Goal: Task Accomplishment & Management: Manage account settings

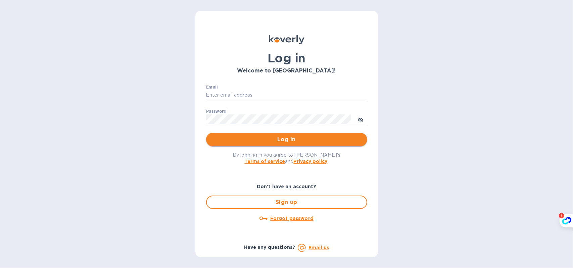
type input "[EMAIL_ADDRESS][DOMAIN_NAME]"
click at [258, 134] on button "Log in" at bounding box center [286, 139] width 161 height 13
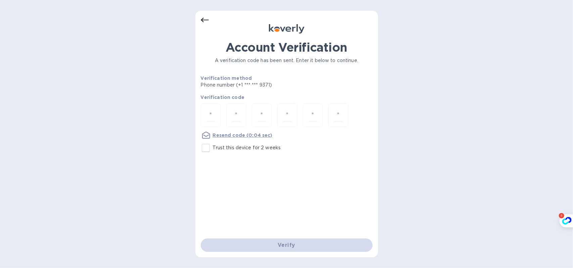
click at [207, 152] on input "Trust this device for 2 weeks" at bounding box center [206, 148] width 14 height 14
checkbox input "true"
click at [282, 207] on div "Account Verification A verification code has been sent. Enter it below to conti…" at bounding box center [287, 139] width 172 height 198
click at [346, 118] on div at bounding box center [338, 115] width 20 height 24
click at [312, 243] on div "Verify" at bounding box center [286, 245] width 177 height 19
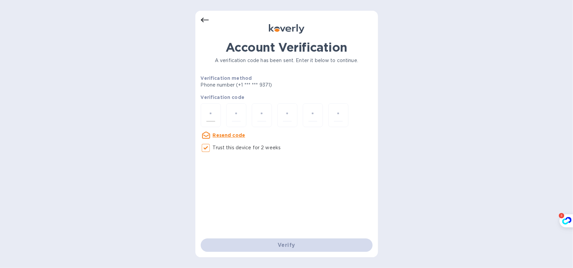
click at [207, 118] on input "number" at bounding box center [210, 115] width 9 height 12
type input "3"
type input "4"
type input "0"
type input "4"
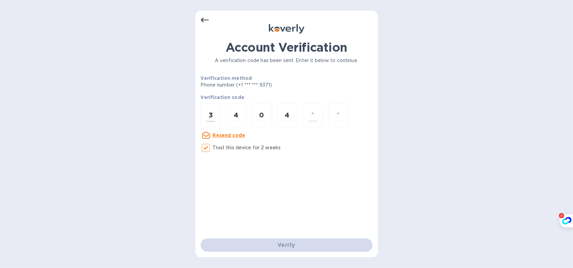
type input "9"
type input "4"
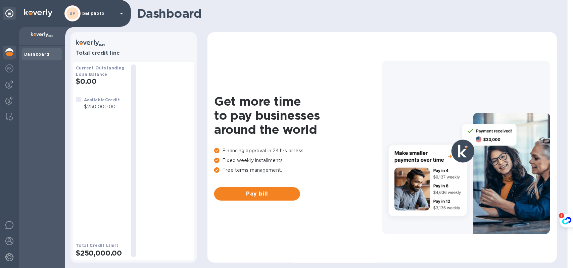
click at [43, 56] on b "Dashboard" at bounding box center [37, 54] width 26 height 5
click at [11, 70] on img at bounding box center [9, 68] width 8 height 8
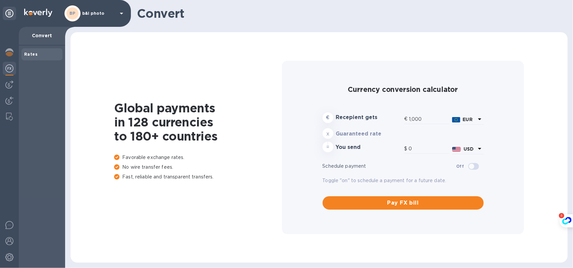
type input "1,172.85"
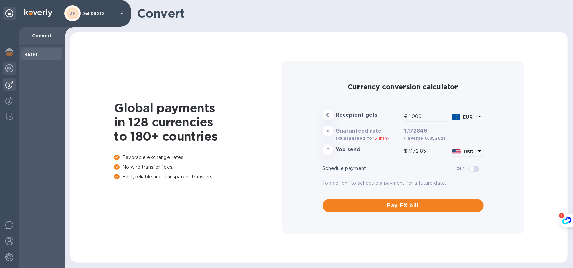
click at [12, 84] on img at bounding box center [9, 85] width 8 height 8
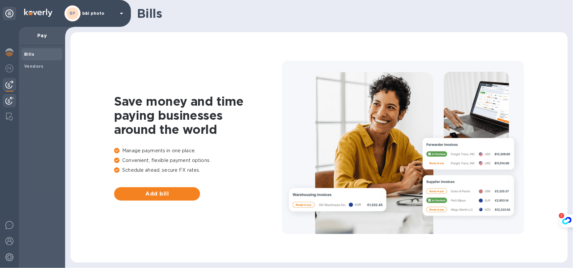
click at [10, 97] on img at bounding box center [9, 101] width 8 height 8
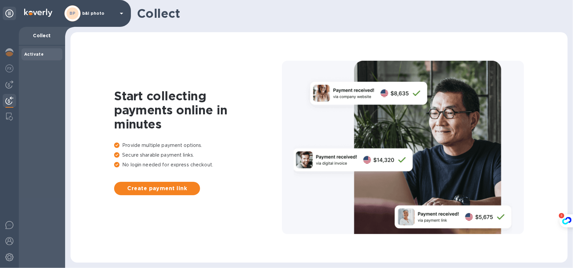
click at [16, 51] on div at bounding box center [9, 147] width 19 height 241
click at [12, 52] on img at bounding box center [9, 52] width 8 height 8
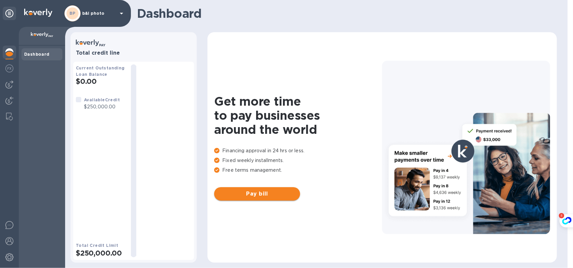
click at [282, 194] on span "Pay bill" at bounding box center [257, 194] width 75 height 8
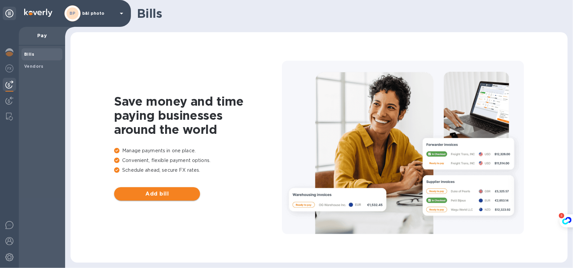
click at [166, 192] on span "Add bill" at bounding box center [157, 194] width 75 height 8
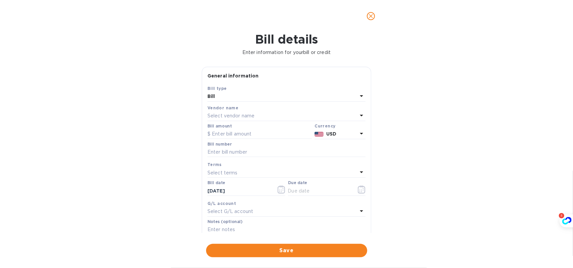
click at [276, 96] on div "Bill" at bounding box center [283, 96] width 150 height 9
click at [263, 109] on p "Bill" at bounding box center [284, 112] width 142 height 7
click at [263, 113] on div "Select vendor name" at bounding box center [283, 115] width 150 height 9
click at [258, 131] on input "text" at bounding box center [287, 135] width 119 height 10
type input "uni"
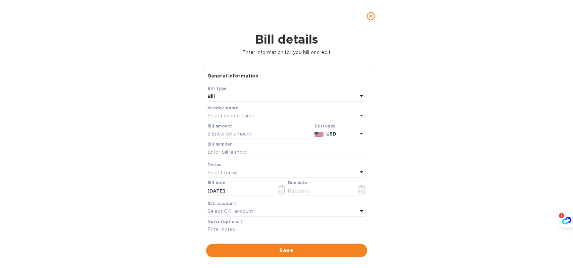
click at [418, 154] on div "Bill details Enter information for your bill or credit General information Save…" at bounding box center [286, 150] width 573 height 236
click at [261, 137] on input "text" at bounding box center [260, 134] width 104 height 10
type input "20,000"
click at [287, 154] on input "text" at bounding box center [287, 152] width 158 height 10
click at [304, 174] on div "Select terms" at bounding box center [283, 172] width 150 height 9
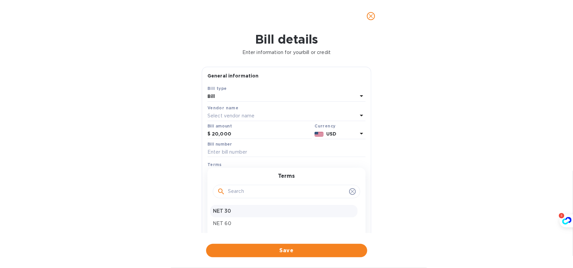
click at [261, 210] on p "NET 30" at bounding box center [284, 211] width 142 height 7
type input "[DATE]"
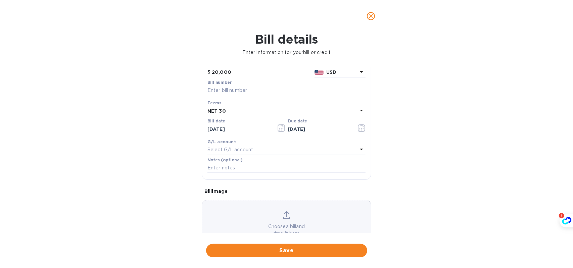
scroll to position [67, 0]
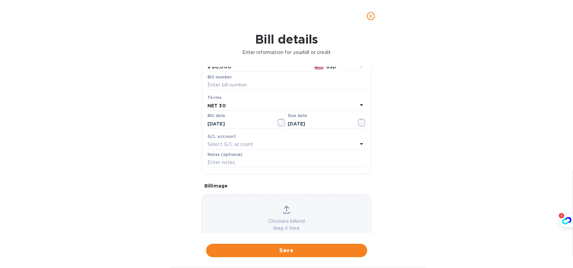
click at [269, 143] on div "Select G/L account" at bounding box center [283, 144] width 150 height 9
click at [395, 164] on div "Bill details Enter information for your bill or credit General information Save…" at bounding box center [286, 150] width 573 height 236
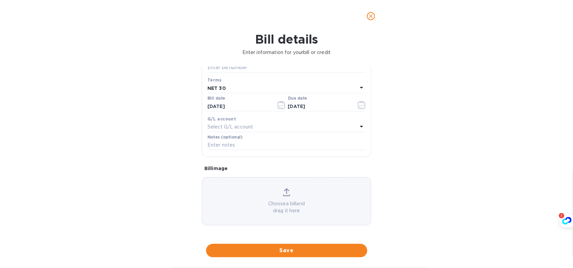
scroll to position [0, 0]
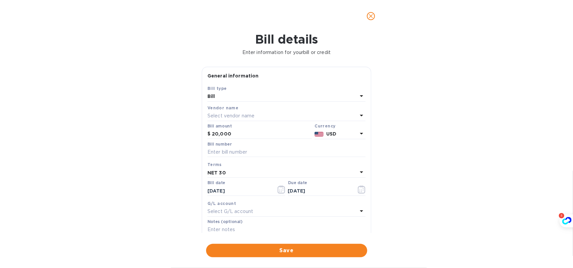
click at [373, 16] on icon "close" at bounding box center [371, 16] width 7 height 7
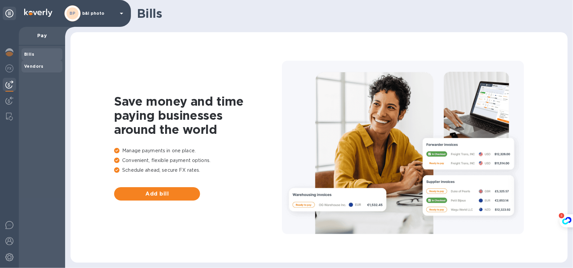
click at [46, 65] on span "Vendors" at bounding box center [42, 66] width 36 height 7
click at [166, 197] on span "Add vendor" at bounding box center [157, 194] width 75 height 8
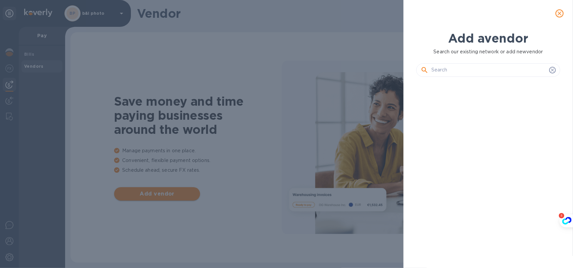
scroll to position [163, 146]
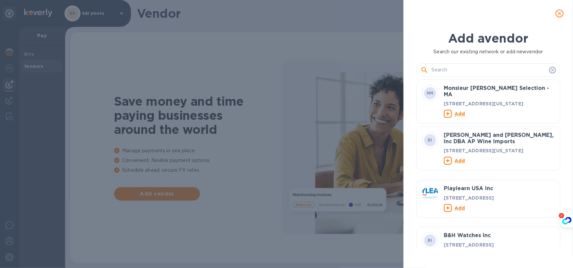
click at [469, 73] on input "text" at bounding box center [488, 70] width 115 height 10
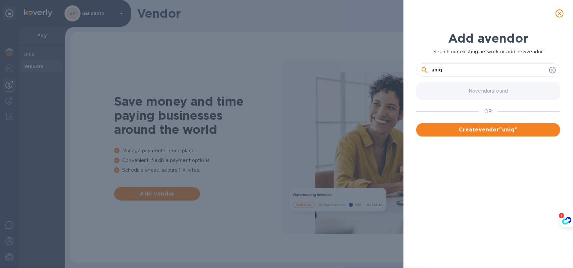
type input "uniq"
click at [498, 129] on span "Create vendor " uniq "" at bounding box center [488, 130] width 133 height 8
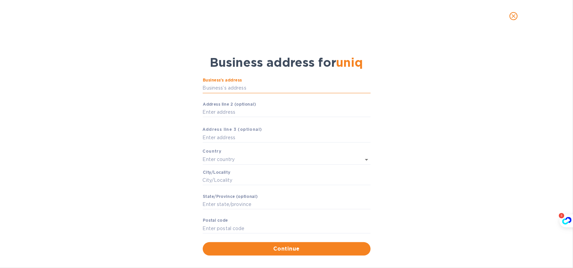
click at [245, 88] on input "Business’s аddress" at bounding box center [287, 88] width 168 height 10
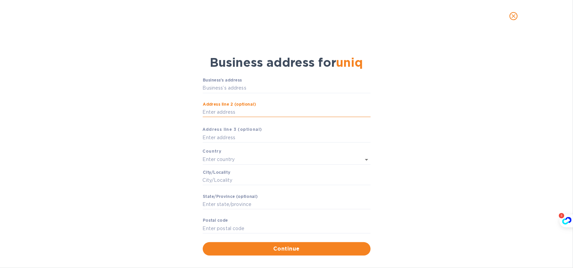
click at [228, 109] on input "Аddress line 2 (optional)" at bounding box center [287, 112] width 168 height 10
click at [225, 87] on input "Business’s аddress" at bounding box center [287, 88] width 168 height 10
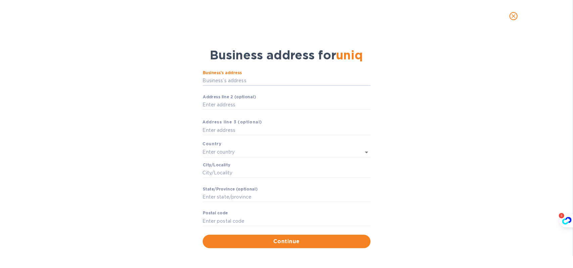
scroll to position [8, 0]
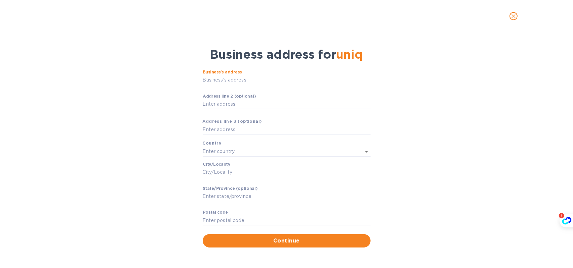
click at [224, 82] on input "Business’s аddress" at bounding box center [287, 80] width 168 height 10
click at [238, 83] on input "Business’s аddress" at bounding box center [287, 80] width 168 height 10
click at [512, 16] on icon "close" at bounding box center [513, 16] width 7 height 7
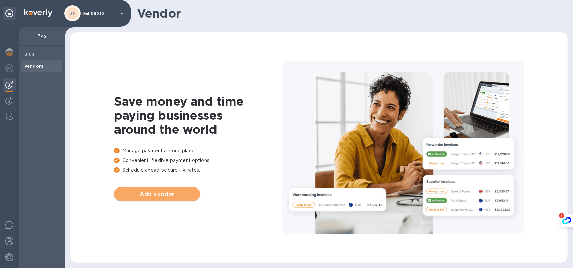
click at [150, 194] on span "Add vendor" at bounding box center [157, 194] width 75 height 8
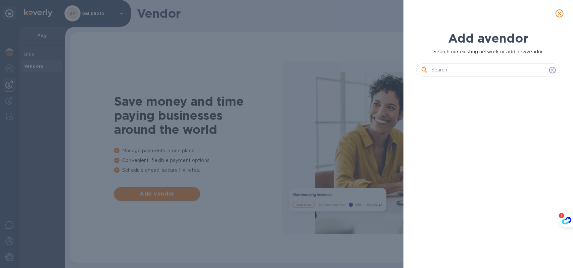
scroll to position [163, 146]
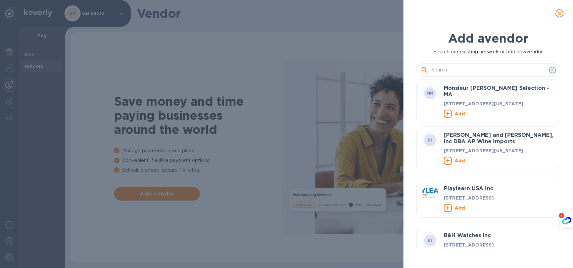
click at [463, 69] on input "text" at bounding box center [488, 70] width 115 height 10
click at [450, 70] on input "text" at bounding box center [488, 70] width 115 height 10
click at [450, 74] on input "text" at bounding box center [488, 70] width 115 height 10
paste input "NIQUETRONICS"
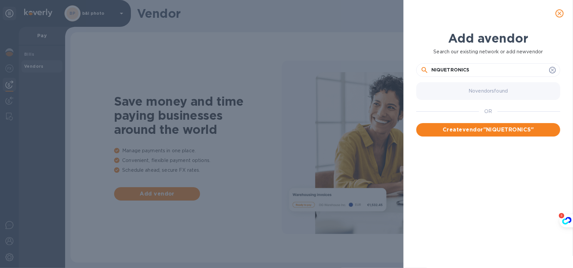
click at [432, 70] on input "NIQUETRONICS" at bounding box center [488, 70] width 115 height 10
drag, startPoint x: 435, startPoint y: 69, endPoint x: 431, endPoint y: 69, distance: 4.0
click at [431, 69] on div "uNIQUETRONICS" at bounding box center [488, 70] width 135 height 10
click at [452, 68] on input "UNIQUETRONICS" at bounding box center [488, 70] width 115 height 10
type input "UNIQUE TRONICS"
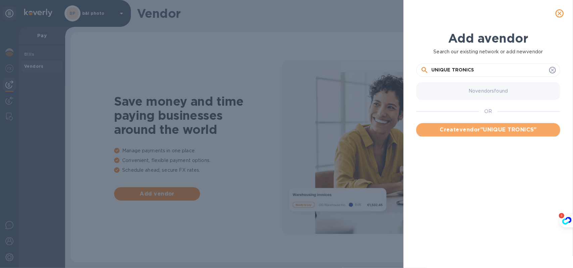
click at [501, 134] on button "Create vendor " UNIQUE TRONICS "" at bounding box center [488, 129] width 144 height 13
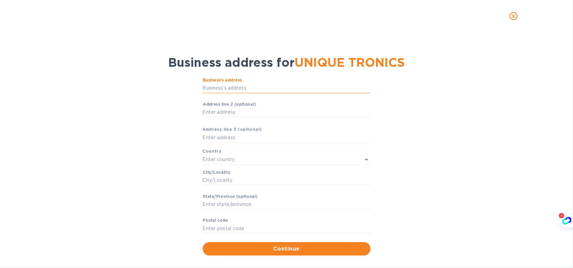
click at [229, 88] on input "Business’s аddress" at bounding box center [287, 88] width 168 height 10
paste input "[STREET_ADDRESS][PERSON_NAME]"
type input "[STREET_ADDRESS][PERSON_NAME]"
type input "[GEOGRAPHIC_DATA]"
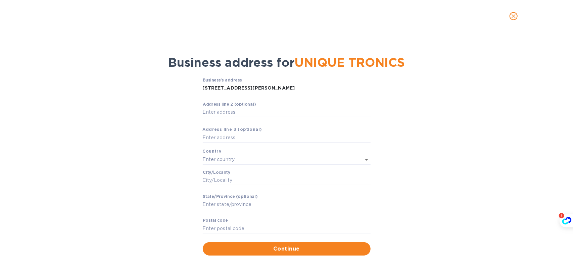
type input "CA"
type input "91406"
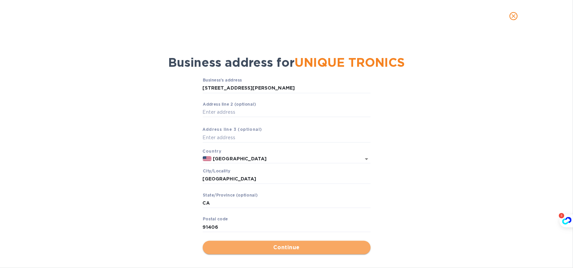
click at [251, 247] on span "Continue" at bounding box center [286, 248] width 157 height 8
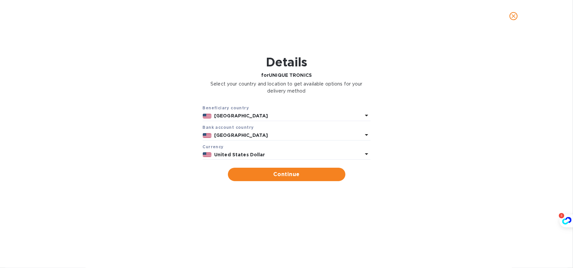
click at [302, 186] on div "Details for UNIQUE TRONICS Select your country and location to get available op…" at bounding box center [287, 154] width 556 height 232
click at [302, 177] on span "Continue" at bounding box center [286, 175] width 107 height 8
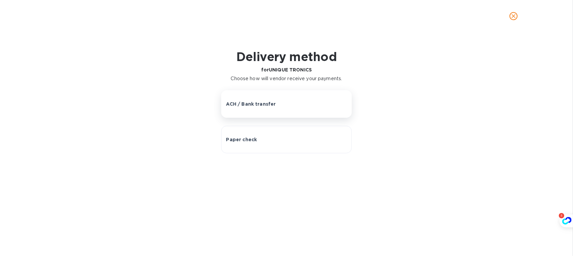
click at [258, 105] on p "ACH / Bank transfer" at bounding box center [251, 104] width 50 height 7
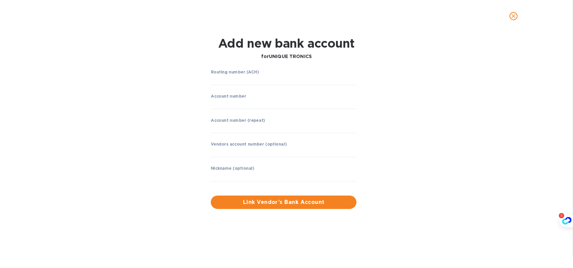
click at [248, 72] on label "Routing number (ACH)" at bounding box center [235, 72] width 48 height 4
click at [247, 78] on input "string" at bounding box center [284, 80] width 146 height 10
click at [245, 86] on p "​" at bounding box center [284, 90] width 146 height 8
click at [246, 83] on input "string" at bounding box center [284, 80] width 146 height 10
click at [255, 82] on input "string" at bounding box center [284, 80] width 146 height 10
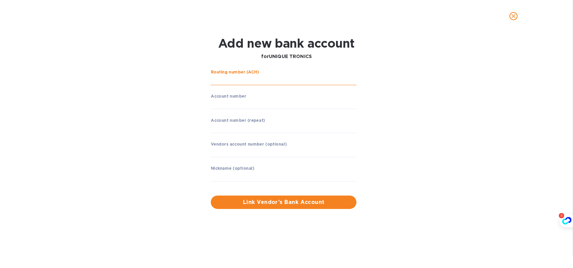
click at [255, 82] on input "string" at bounding box center [284, 80] width 146 height 10
click at [240, 80] on input "string" at bounding box center [284, 80] width 146 height 10
click at [273, 83] on input "string" at bounding box center [284, 80] width 146 height 10
click at [253, 82] on input "string" at bounding box center [284, 80] width 146 height 10
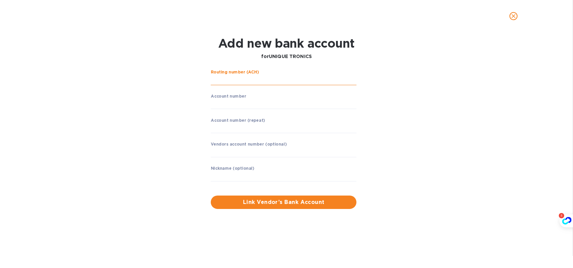
click at [253, 82] on input "string" at bounding box center [284, 80] width 146 height 10
click at [243, 178] on input "text" at bounding box center [284, 177] width 146 height 10
click at [249, 84] on input "string" at bounding box center [284, 80] width 146 height 10
click at [242, 79] on input "string" at bounding box center [284, 80] width 146 height 10
click at [228, 83] on input "string" at bounding box center [284, 80] width 146 height 10
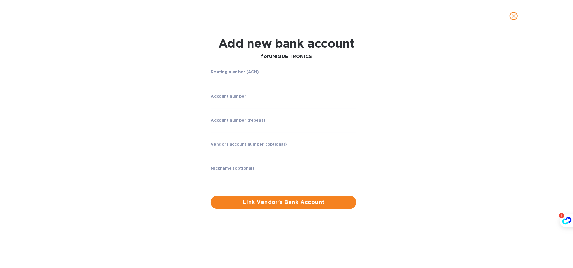
click at [238, 155] on input "text" at bounding box center [284, 152] width 146 height 10
click at [246, 77] on input "string" at bounding box center [284, 80] width 146 height 10
click at [241, 79] on input "string" at bounding box center [284, 80] width 146 height 10
drag, startPoint x: 253, startPoint y: 71, endPoint x: 233, endPoint y: 80, distance: 21.8
paste input "121000358"
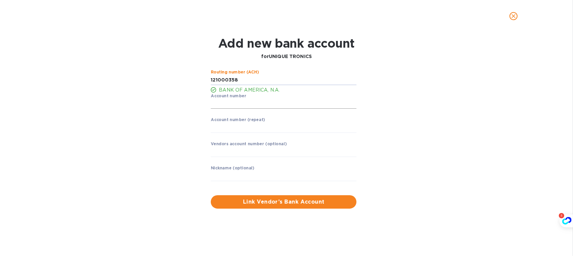
type input "121000358"
click at [252, 105] on input "string" at bounding box center [284, 104] width 146 height 10
paste input "325183413312"
type input "325183413312"
paste input "325183413312"
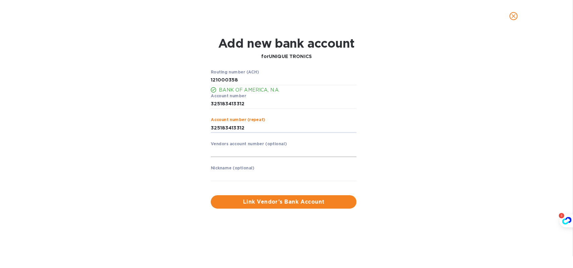
type input "325183413312"
click at [237, 154] on input "text" at bounding box center [284, 152] width 146 height 10
click at [251, 207] on button "Link Vendor’s Bank Account" at bounding box center [284, 201] width 146 height 13
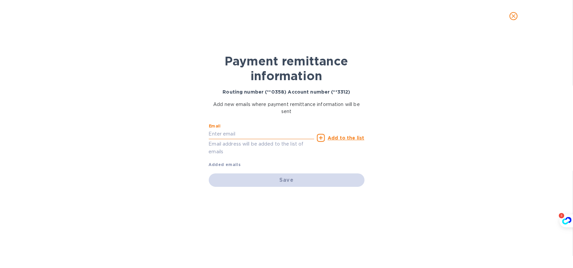
click at [293, 131] on input "text" at bounding box center [262, 134] width 106 height 10
click at [289, 107] on p "Add new emails where payment remittance information will be sent" at bounding box center [287, 108] width 156 height 14
click at [287, 111] on p "Add new emails where payment remittance information will be sent" at bounding box center [287, 108] width 156 height 14
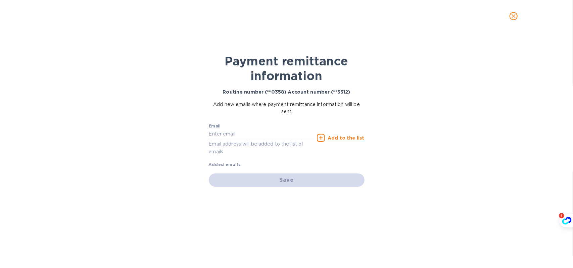
click at [258, 125] on div "Email Email address will be added to the list of emails" at bounding box center [262, 140] width 106 height 32
click at [255, 131] on input "text" at bounding box center [262, 134] width 106 height 10
click at [235, 124] on div "Email Email address will be added to the list of emails" at bounding box center [262, 140] width 106 height 32
click at [236, 133] on input "text" at bounding box center [262, 134] width 106 height 10
paste input "[PERSON_NAME][EMAIL_ADDRESS][DOMAIN_NAME]"
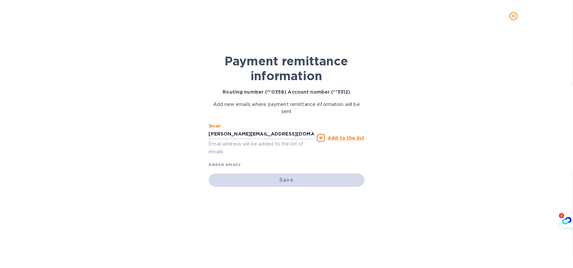
type input "[PERSON_NAME][EMAIL_ADDRESS][DOMAIN_NAME]"
click at [422, 166] on div "Payment remittance information Routing number (**0358) Account number (**3312) …" at bounding box center [286, 150] width 573 height 236
click at [261, 167] on div "Email [PERSON_NAME][EMAIL_ADDRESS][DOMAIN_NAME] Email address will be added to …" at bounding box center [287, 145] width 156 height 48
click at [224, 149] on p "Email address will be added to the list of emails" at bounding box center [262, 147] width 106 height 15
click at [334, 138] on u "Add to the list" at bounding box center [346, 137] width 37 height 5
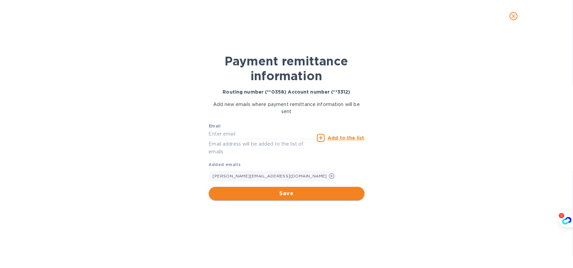
click at [309, 194] on span "Save" at bounding box center [286, 194] width 145 height 8
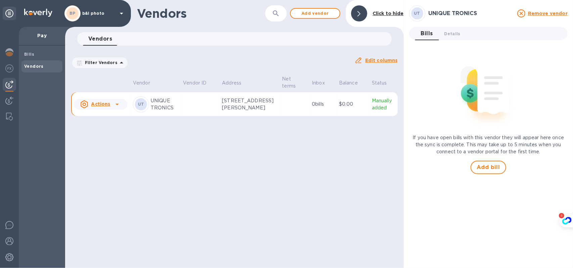
click at [98, 107] on u "Actions" at bounding box center [100, 103] width 19 height 5
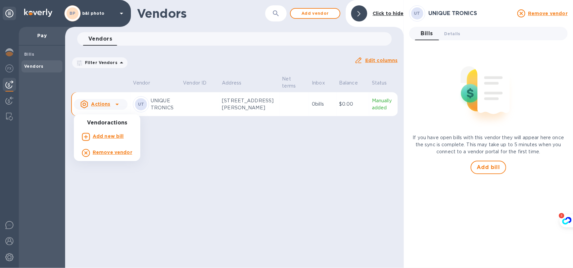
click at [103, 136] on b "Add new bill" at bounding box center [108, 136] width 31 height 5
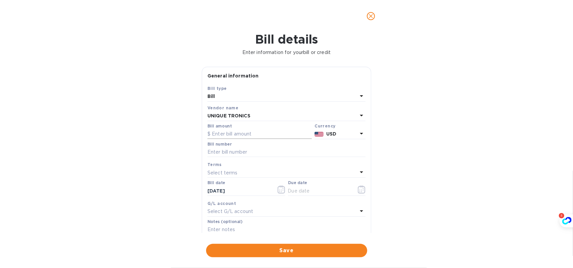
click at [244, 136] on input "text" at bounding box center [260, 134] width 104 height 10
paste input "65,512"
click at [245, 131] on input "65,512" at bounding box center [262, 134] width 100 height 10
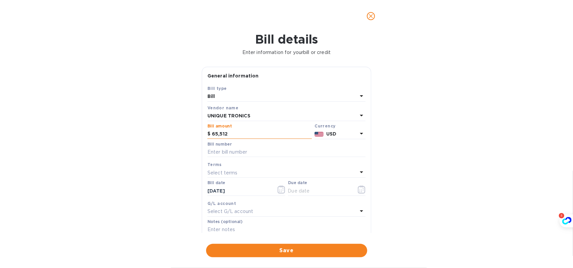
paste input "21,502.00"
type input "21,502.00"
click at [250, 157] on div at bounding box center [287, 157] width 158 height 1
click at [250, 151] on input "text" at bounding box center [287, 152] width 158 height 10
paste input "65512"
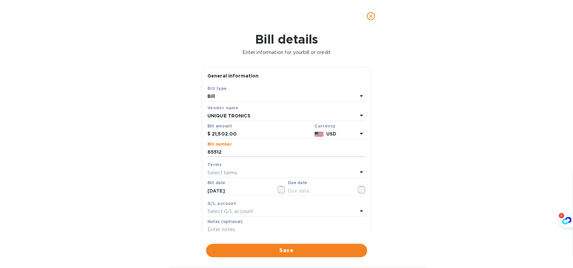
type input "65512"
click at [287, 171] on div "Select terms" at bounding box center [283, 172] width 150 height 9
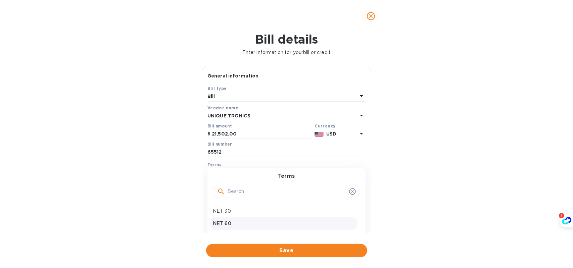
click at [257, 224] on p "NET 60" at bounding box center [284, 223] width 142 height 7
type input "[DATE]"
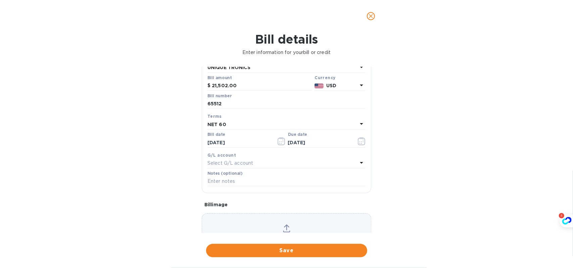
scroll to position [67, 0]
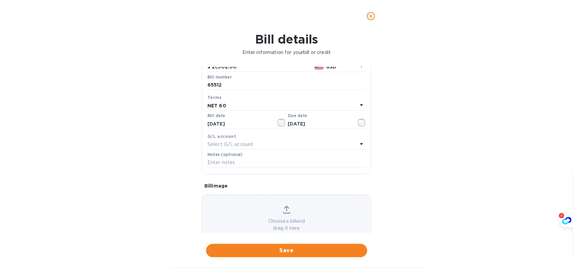
click at [261, 143] on div "Select G/L account" at bounding box center [283, 144] width 150 height 9
click at [403, 164] on div "Bill details Enter information for your bill or credit General information Save…" at bounding box center [286, 150] width 573 height 236
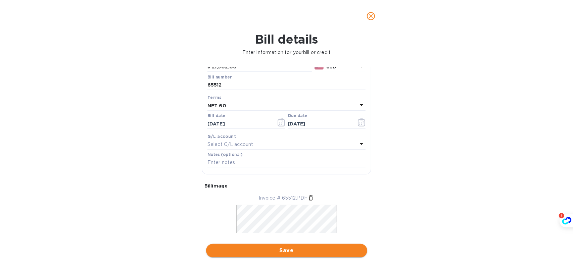
click at [283, 250] on span "Save" at bounding box center [287, 251] width 150 height 8
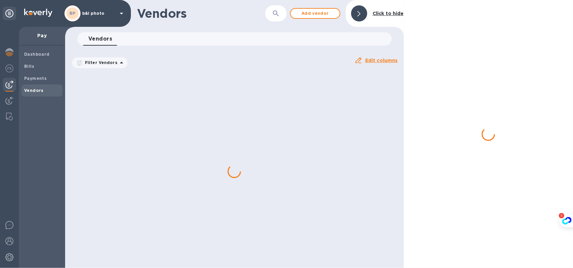
click at [102, 108] on div at bounding box center [234, 172] width 339 height 194
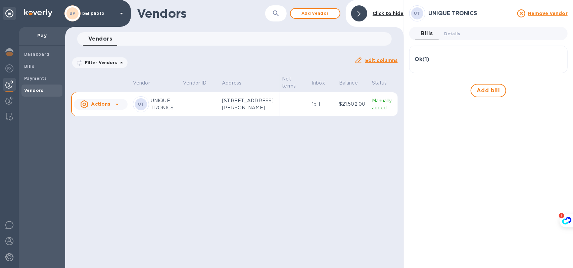
click at [102, 107] on u "Actions" at bounding box center [100, 103] width 19 height 5
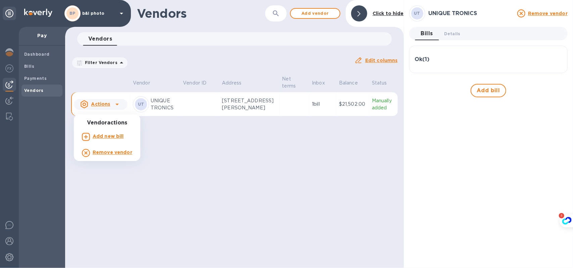
click at [267, 154] on div at bounding box center [286, 134] width 573 height 268
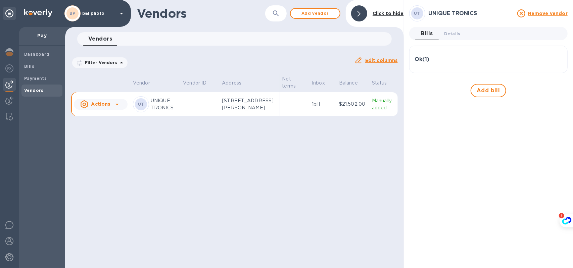
click at [385, 111] on p "Manually added" at bounding box center [383, 104] width 23 height 14
click at [56, 80] on span "Payments" at bounding box center [42, 78] width 36 height 7
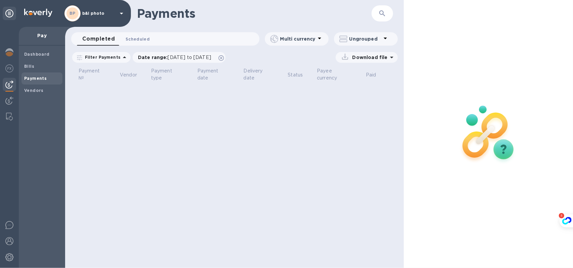
click at [126, 36] on span "Scheduled 0" at bounding box center [138, 39] width 24 height 7
click at [105, 39] on span "Completed 0" at bounding box center [95, 39] width 26 height 7
click at [57, 67] on span "Bills" at bounding box center [42, 66] width 36 height 7
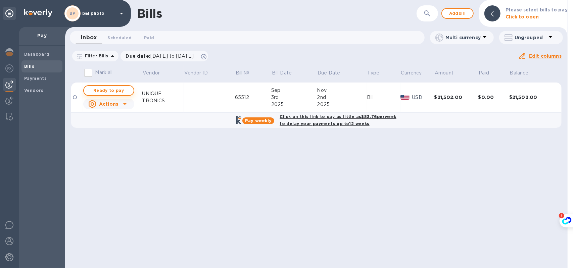
click at [121, 91] on span "Ready to pay" at bounding box center [108, 91] width 39 height 8
checkbox input "true"
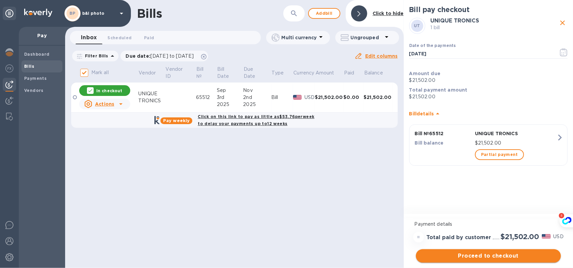
click at [481, 255] on span "Proceed to checkout" at bounding box center [488, 256] width 134 height 8
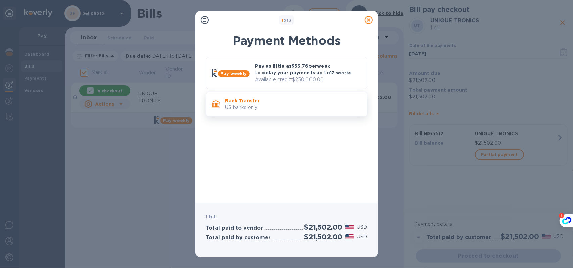
click at [254, 108] on p "US banks only." at bounding box center [293, 107] width 136 height 7
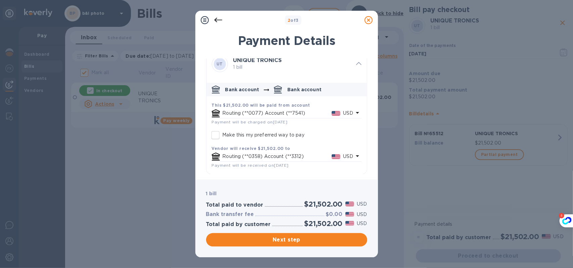
scroll to position [8, 0]
click at [368, 18] on icon at bounding box center [369, 20] width 8 height 8
